Goal: Navigation & Orientation: Go to known website

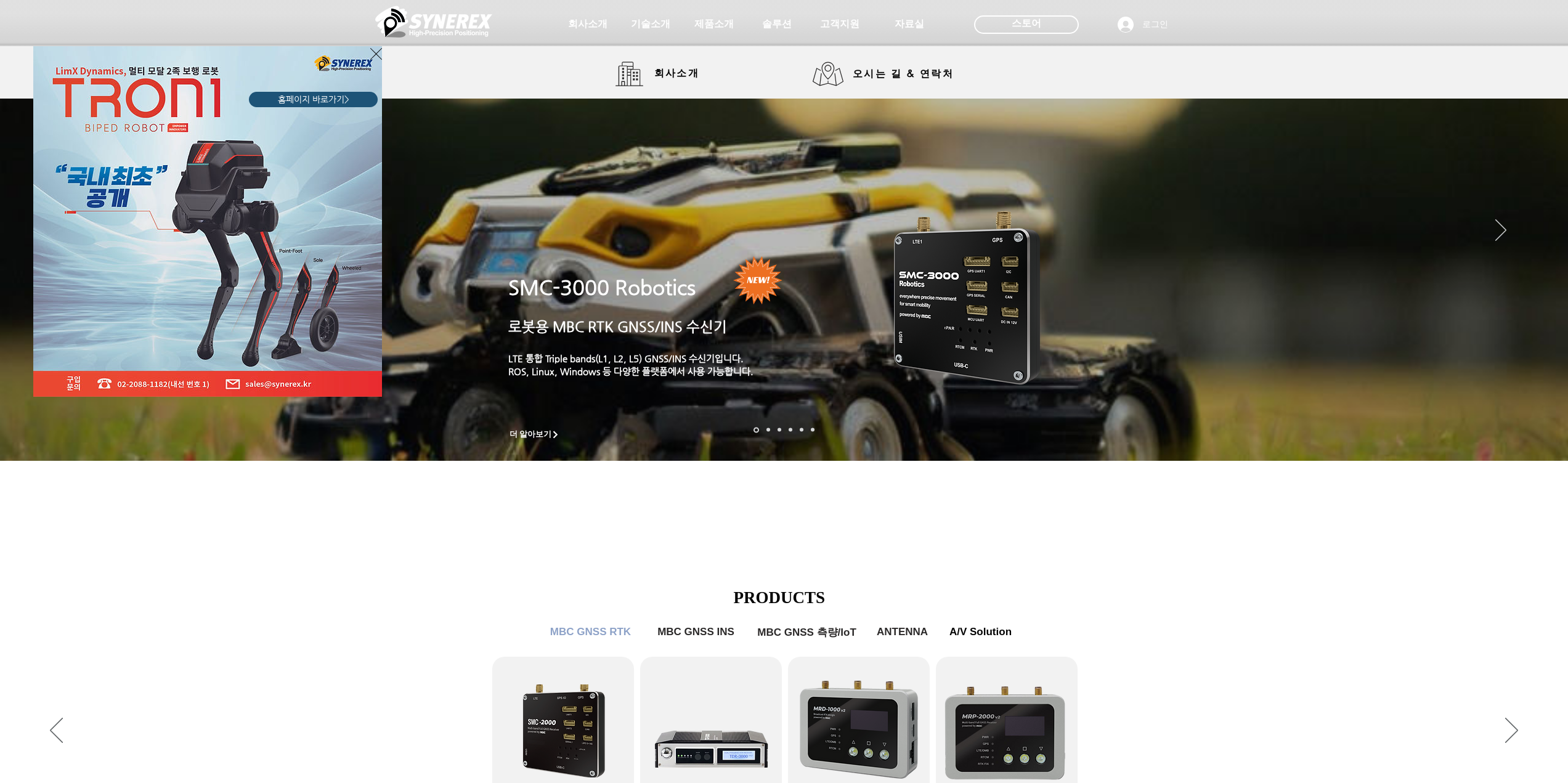
click at [710, 26] on div "LimX Dinamics" at bounding box center [784, 391] width 1568 height 783
click at [715, 27] on div "LimX Dinamics" at bounding box center [784, 391] width 1568 height 783
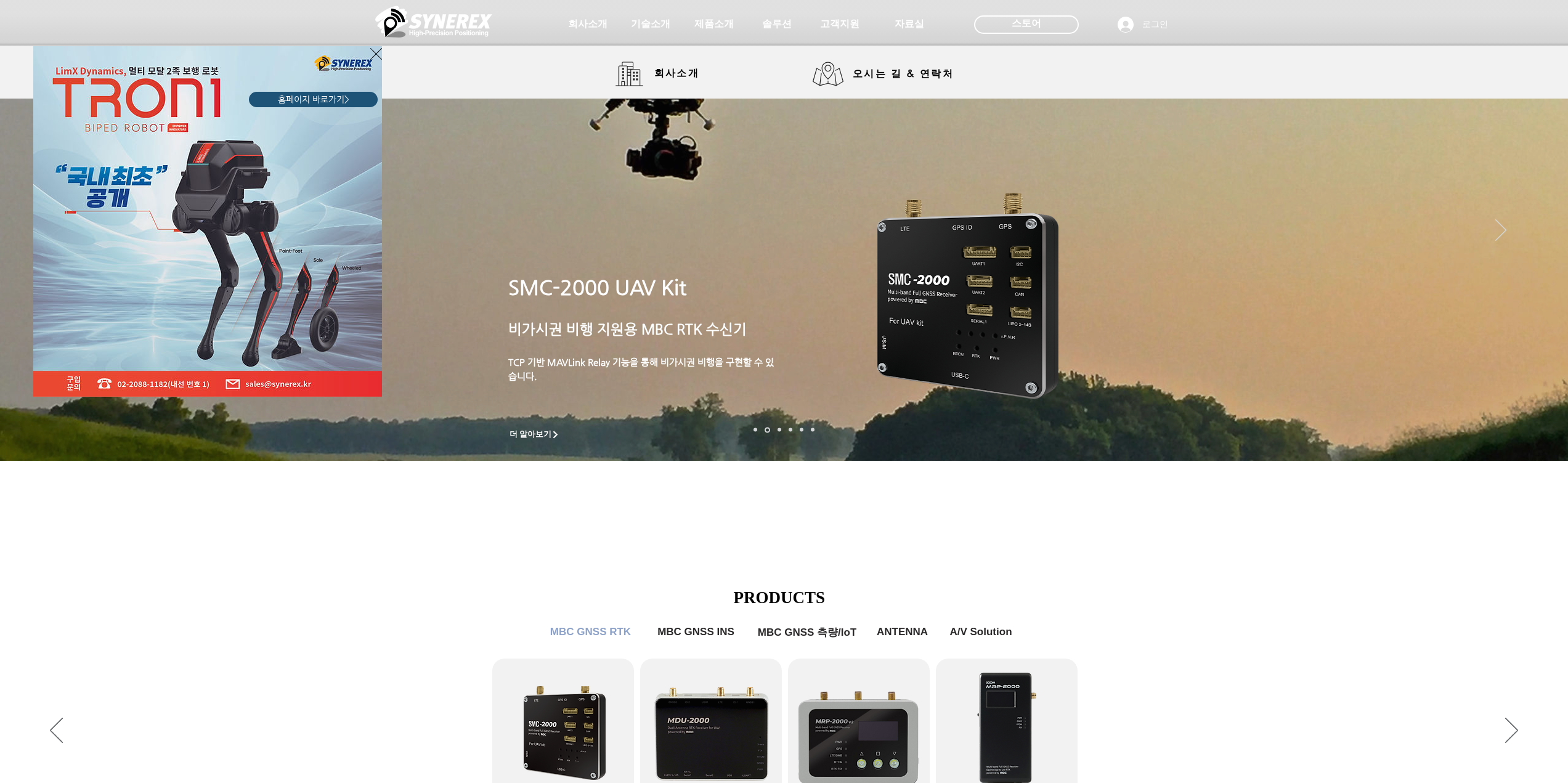
click at [374, 58] on icon "사이트로 돌아가기" at bounding box center [376, 54] width 12 height 15
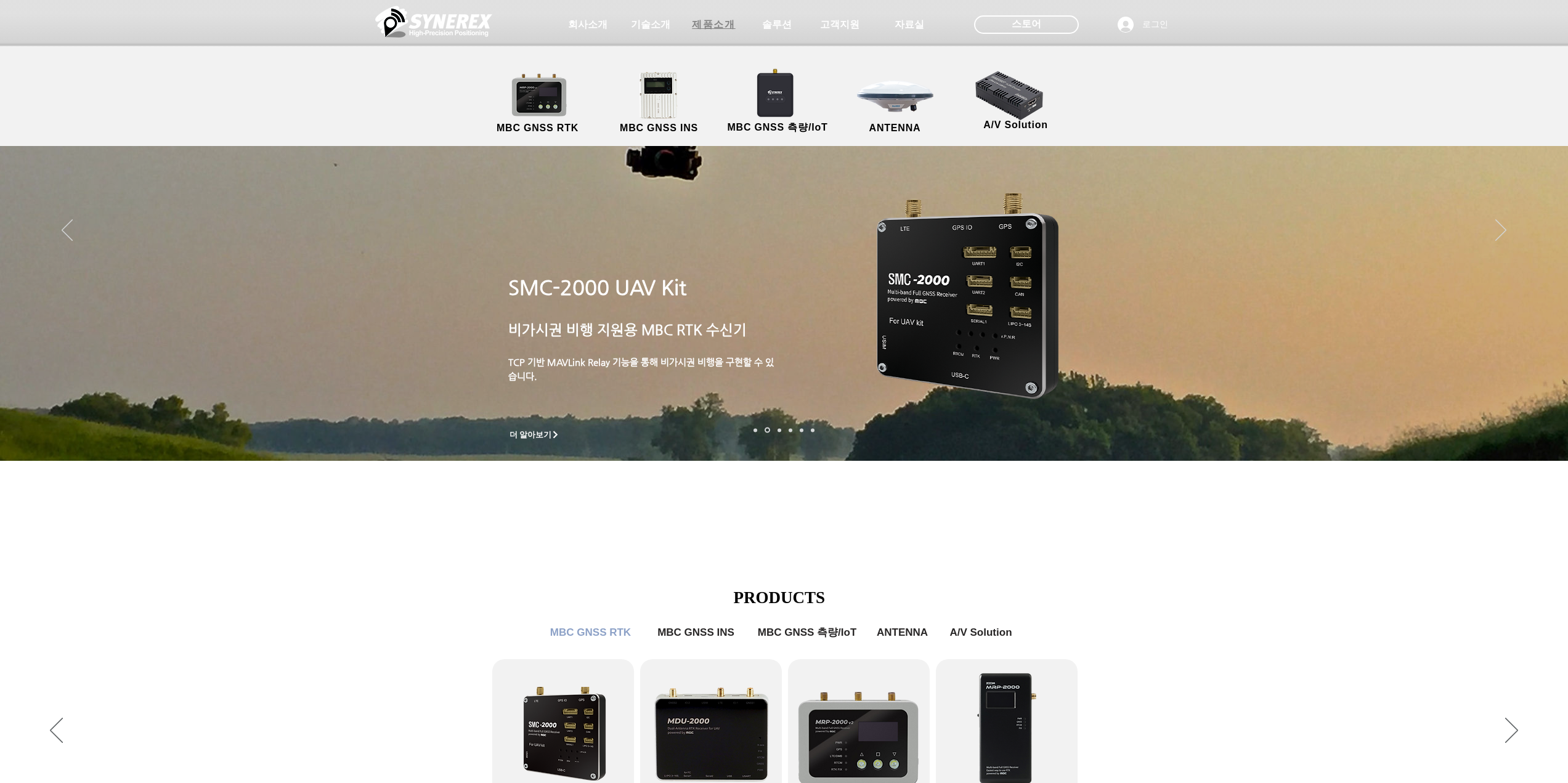
click at [710, 27] on span "제품소개" at bounding box center [714, 25] width 43 height 13
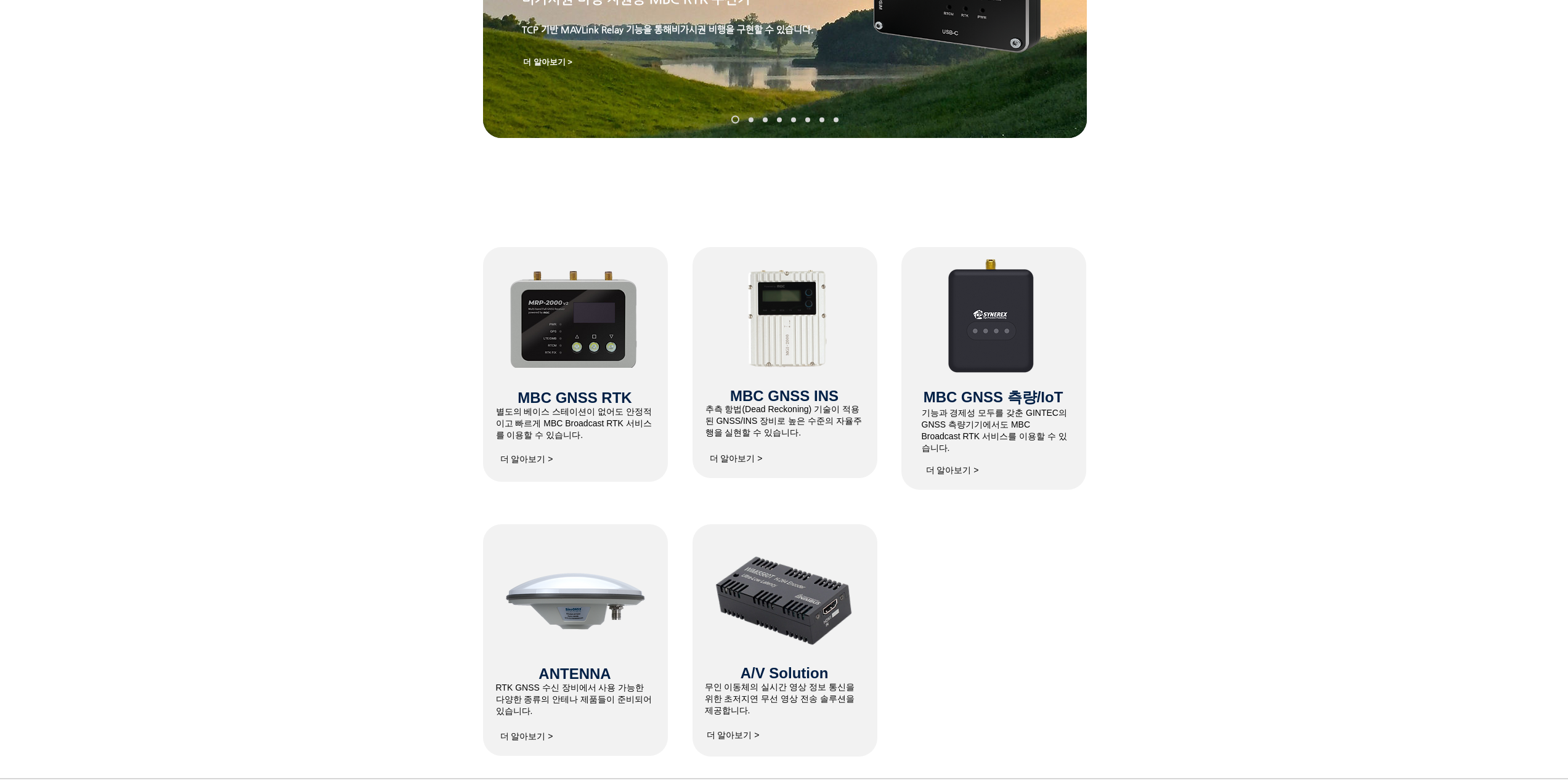
scroll to position [369, 0]
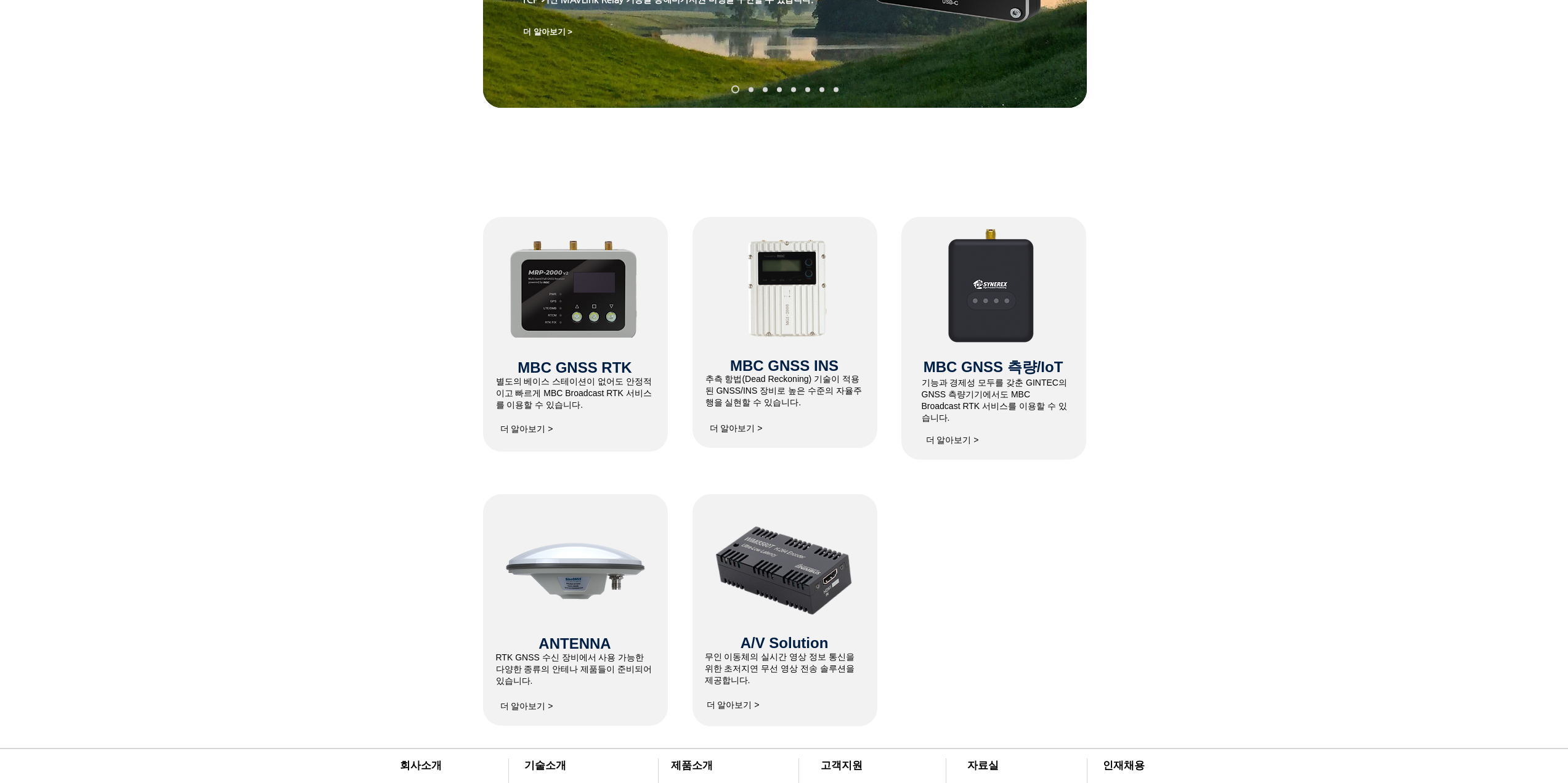
click at [585, 271] on img at bounding box center [574, 287] width 131 height 101
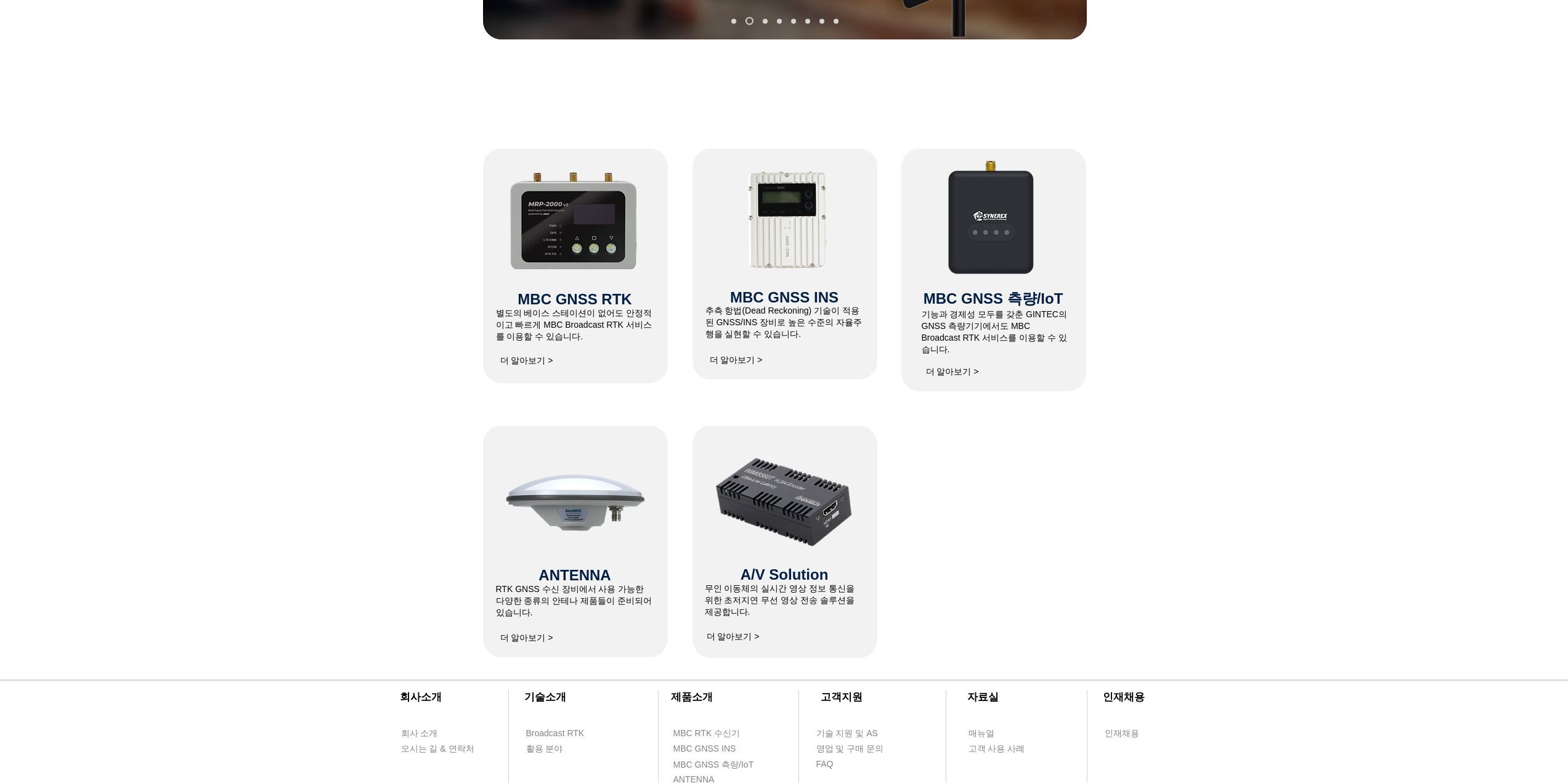
scroll to position [493, 0]
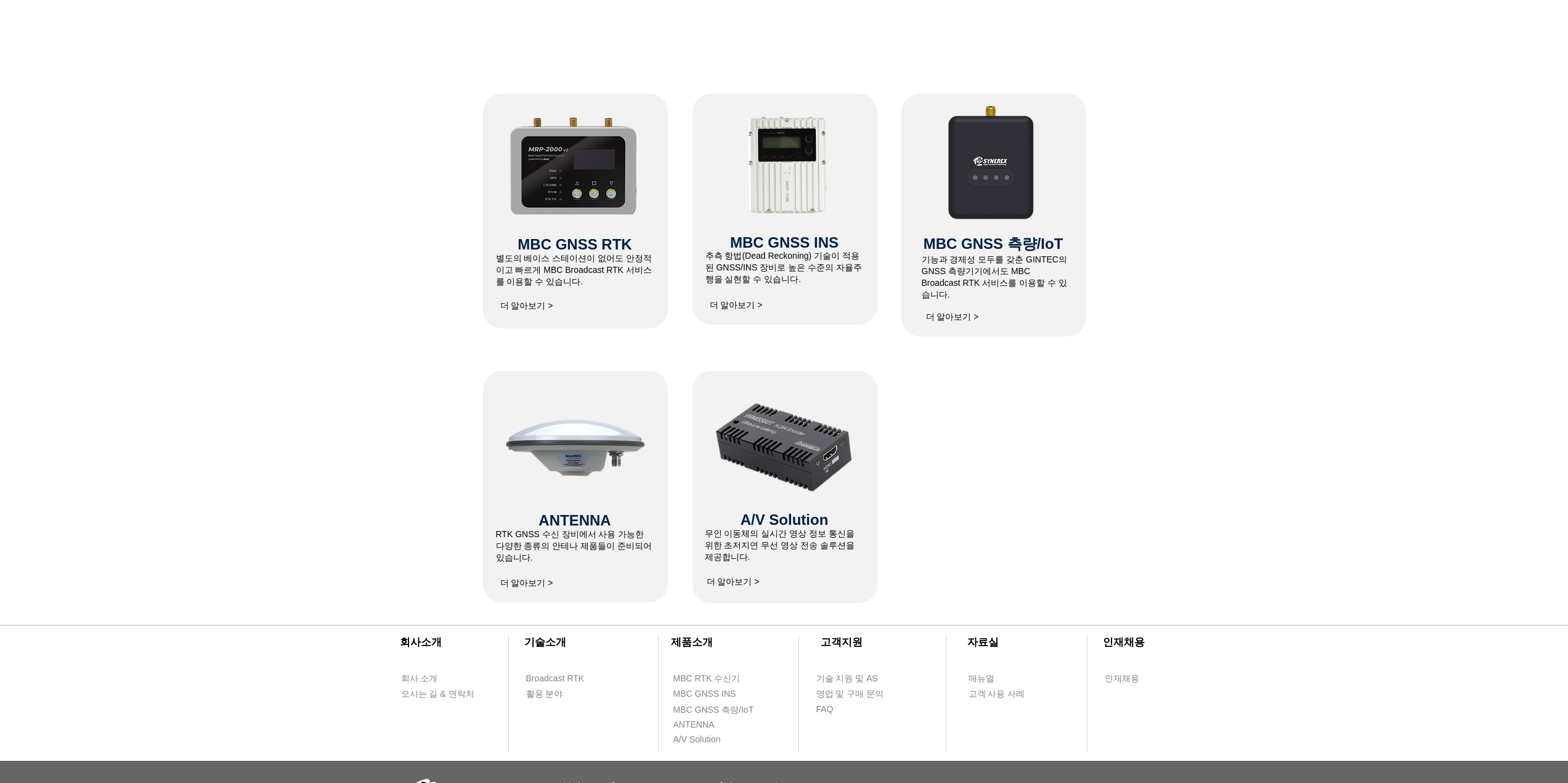
click at [530, 305] on span "더 알아보기 >" at bounding box center [527, 306] width 53 height 11
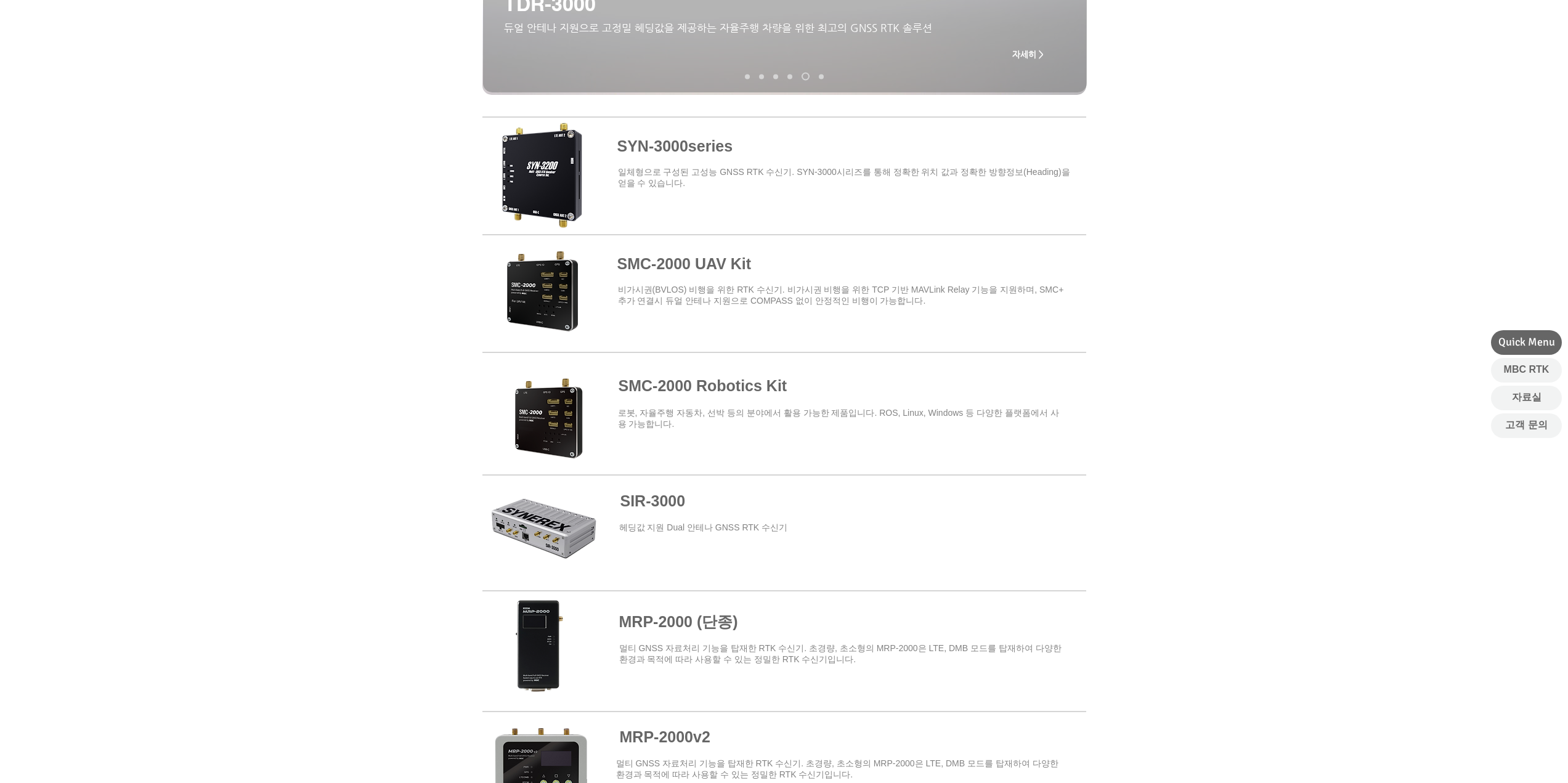
scroll to position [369, 0]
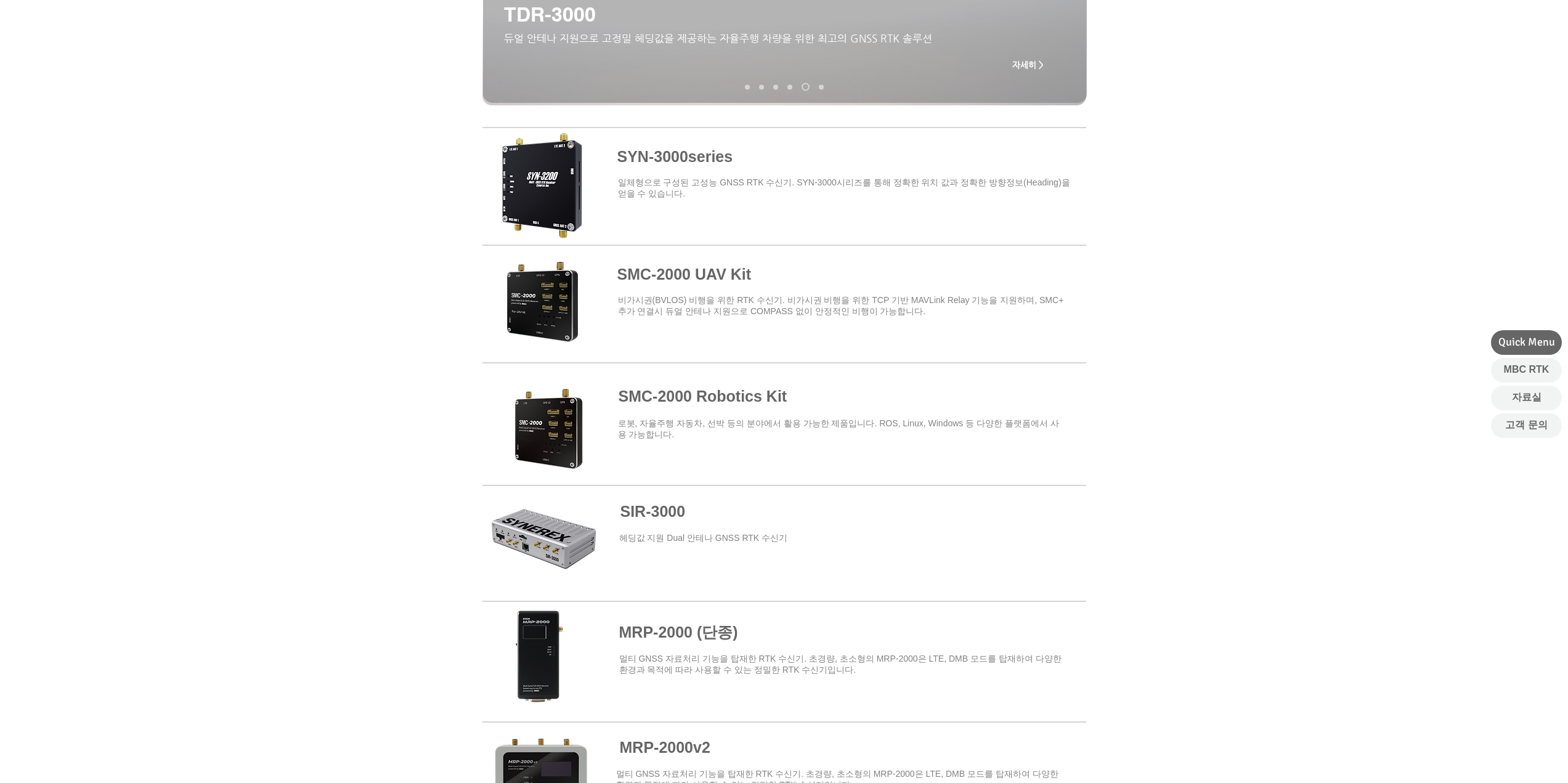
click at [547, 303] on span at bounding box center [784, 301] width 604 height 108
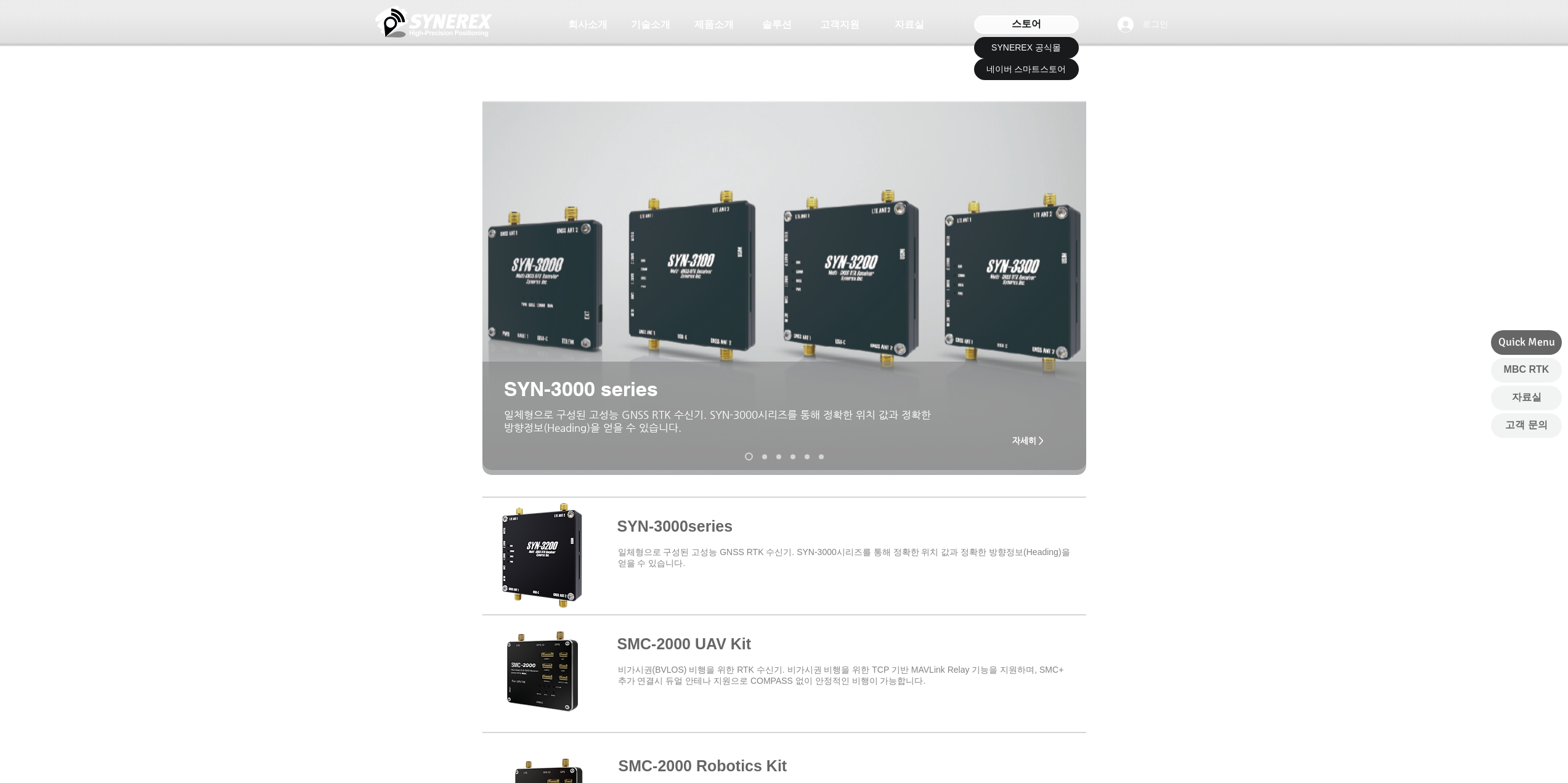
click at [1041, 26] on span "스토어" at bounding box center [1026, 24] width 29 height 14
click at [1031, 70] on span "네이버 스마트스토어" at bounding box center [1026, 70] width 80 height 12
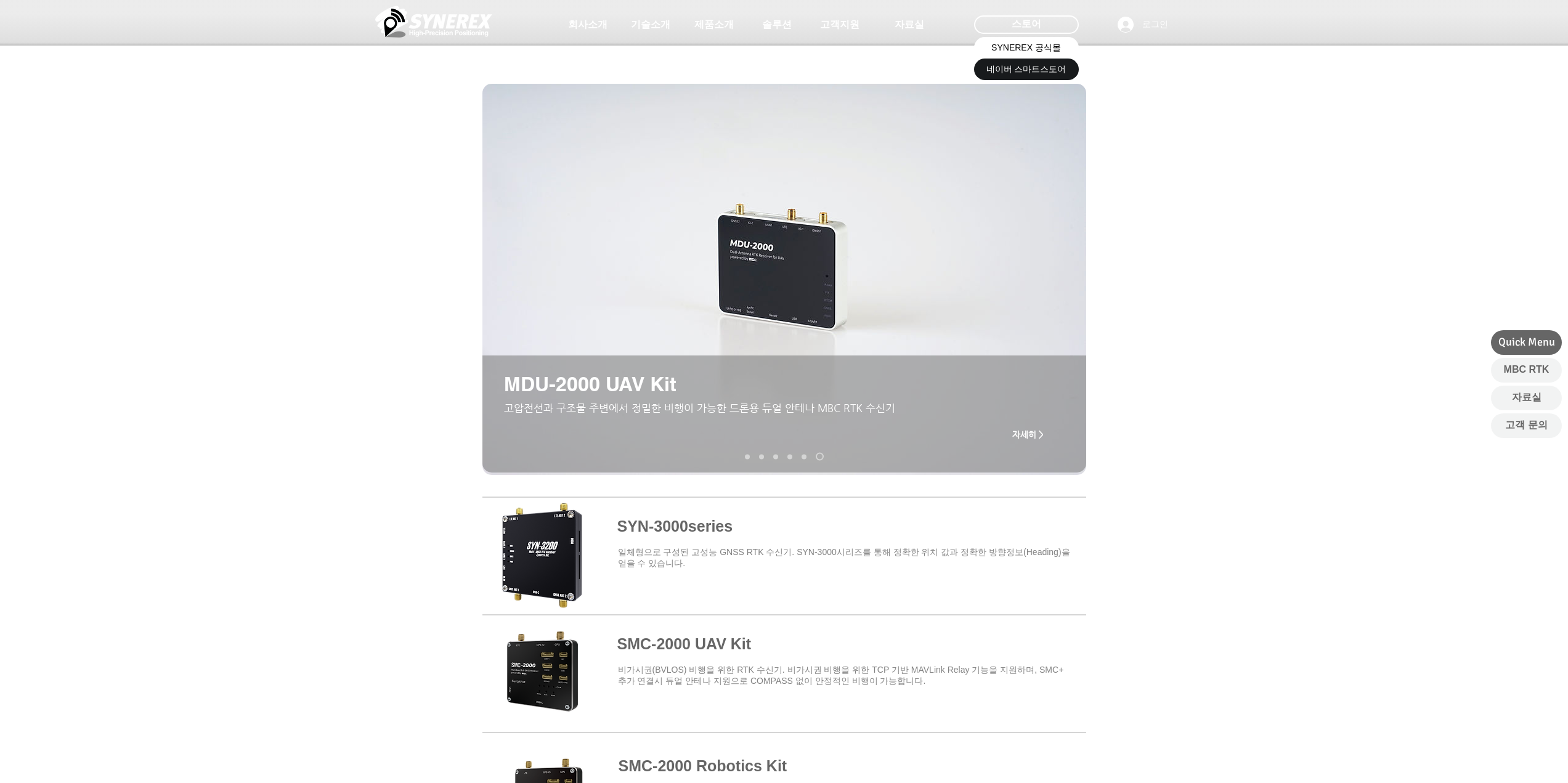
click at [1017, 46] on span "SYNEREX 공식몰" at bounding box center [1026, 48] width 70 height 12
